Goal: Information Seeking & Learning: Check status

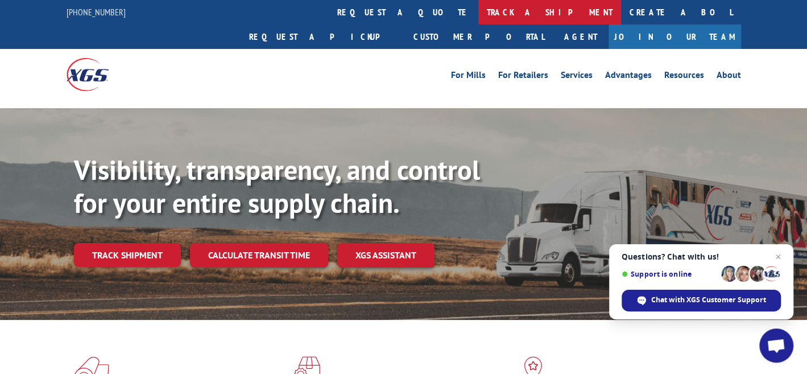
click at [478, 15] on link "track a shipment" at bounding box center [549, 12] width 143 height 24
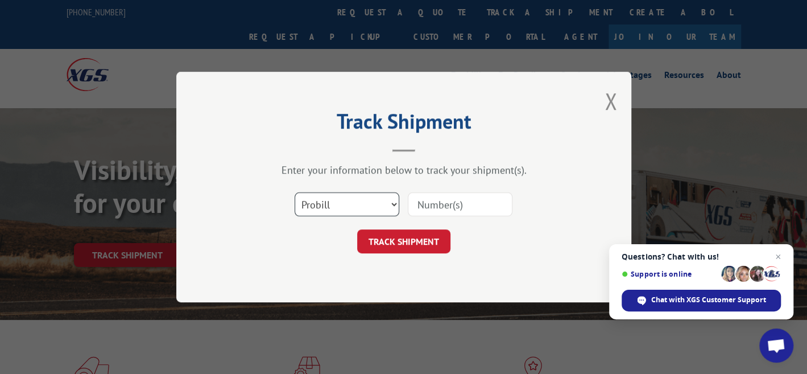
click at [365, 204] on select "Select category... Probill BOL PO" at bounding box center [347, 204] width 105 height 24
click at [295, 192] on select "Select category... Probill BOL PO" at bounding box center [347, 204] width 105 height 24
click at [326, 215] on select "Select category... Probill BOL PO" at bounding box center [347, 204] width 105 height 24
select select "po"
click at [295, 192] on select "Select category... Probill BOL PO" at bounding box center [347, 204] width 105 height 24
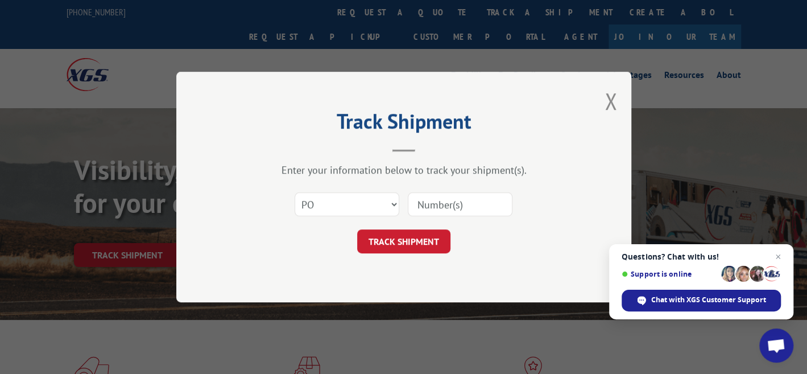
click at [445, 213] on input at bounding box center [460, 204] width 105 height 24
type input "17633549"
click at [444, 231] on button "TRACK SHIPMENT" at bounding box center [403, 241] width 93 height 24
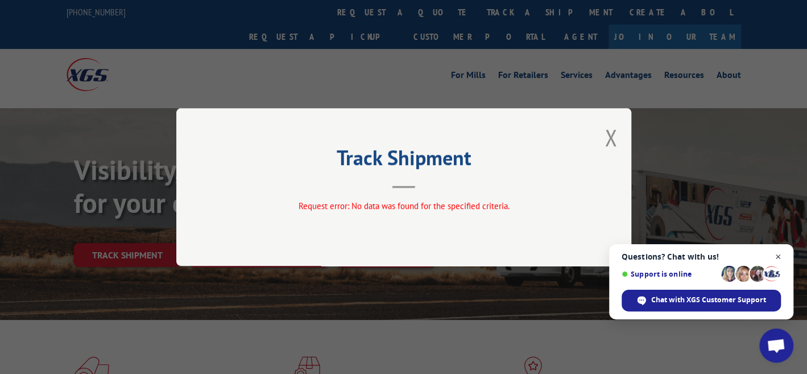
click at [780, 254] on span "Close chat" at bounding box center [778, 257] width 14 height 14
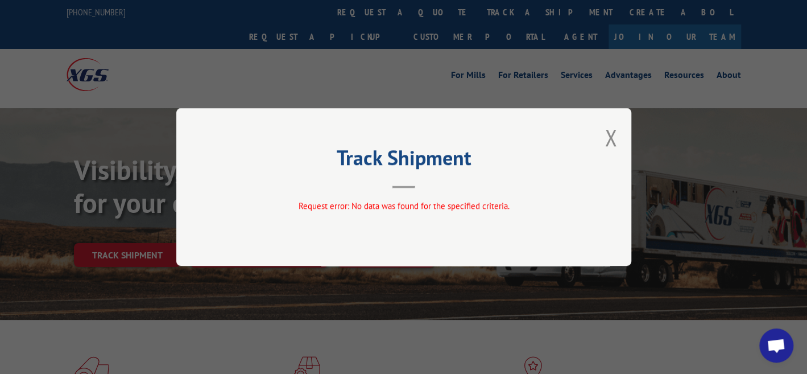
click at [413, 197] on div "Track Shipment Request error: No data was found for the specified criteria." at bounding box center [403, 187] width 455 height 158
click at [604, 138] on div "Track Shipment Request error: No data was found for the specified criteria." at bounding box center [403, 187] width 455 height 158
click at [610, 138] on button "Close modal" at bounding box center [610, 137] width 13 height 30
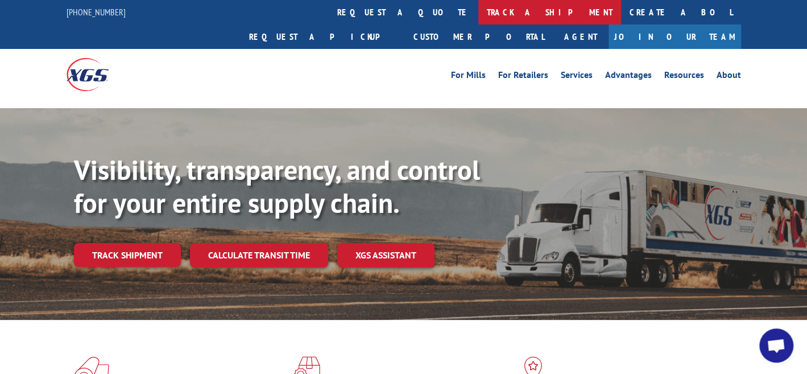
click at [478, 6] on link "track a shipment" at bounding box center [549, 12] width 143 height 24
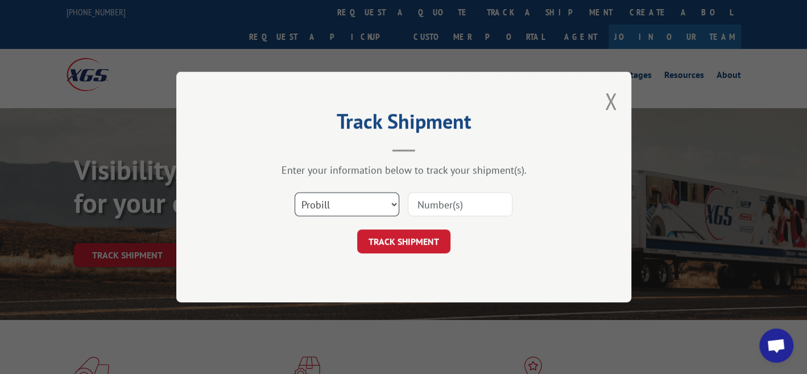
click at [356, 200] on select "Select category... Probill BOL PO" at bounding box center [347, 204] width 105 height 24
select select "po"
click at [295, 192] on select "Select category... Probill BOL PO" at bounding box center [347, 204] width 105 height 24
click at [440, 198] on input at bounding box center [460, 204] width 105 height 24
type input "17633549"
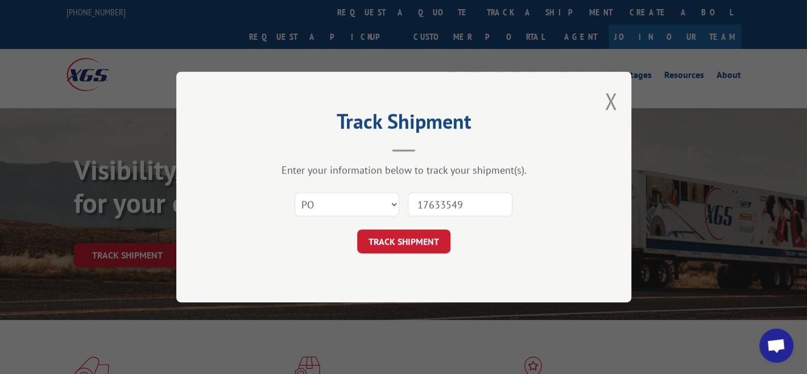
click button "TRACK SHIPMENT" at bounding box center [403, 241] width 93 height 24
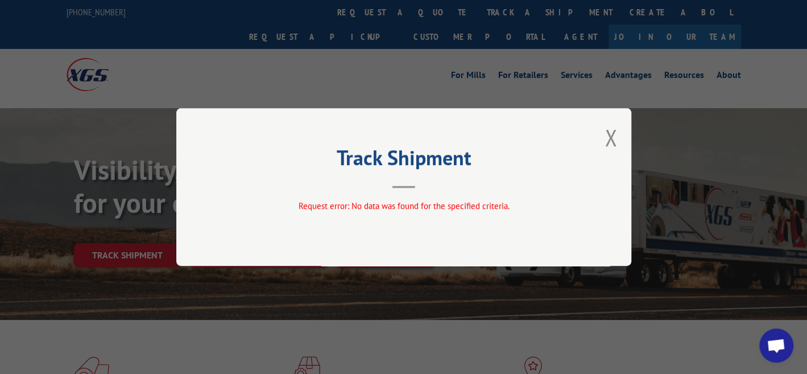
click at [617, 130] on div "Track Shipment Request error: No data was found for the specified criteria." at bounding box center [403, 187] width 455 height 158
click at [609, 136] on button "Close modal" at bounding box center [610, 137] width 13 height 30
